Goal: Task Accomplishment & Management: Use online tool/utility

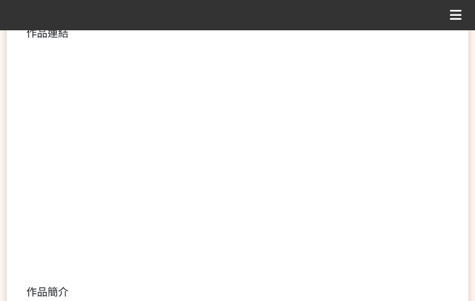
scroll to position [330, 0]
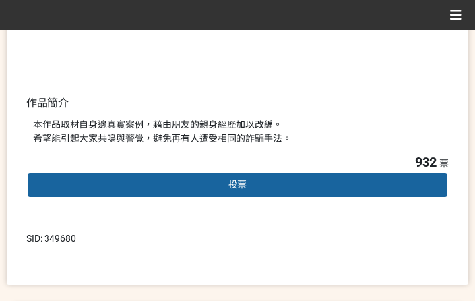
click at [272, 189] on div "投票" at bounding box center [237, 185] width 422 height 26
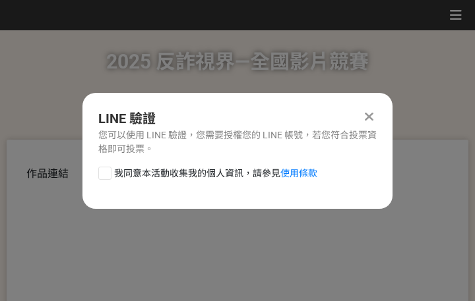
scroll to position [0, 0]
drag, startPoint x: 243, startPoint y: 171, endPoint x: 244, endPoint y: 182, distance: 11.3
click at [243, 171] on span "我同意本活動收集我的個人資訊，請參見 使用條款" at bounding box center [215, 174] width 203 height 14
click at [107, 171] on input "我同意本活動收集我的個人資訊，請參見 使用條款" at bounding box center [103, 173] width 9 height 9
checkbox input "false"
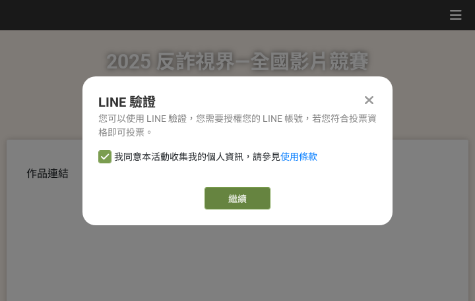
click at [249, 206] on link "繼續" at bounding box center [237, 198] width 66 height 22
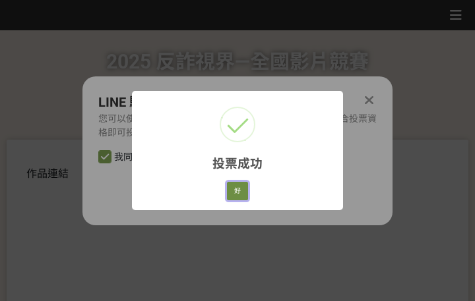
click at [244, 192] on button "好" at bounding box center [237, 191] width 21 height 18
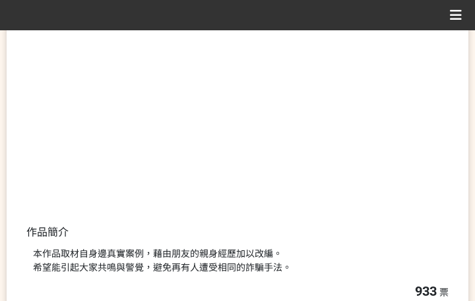
scroll to position [252, 0]
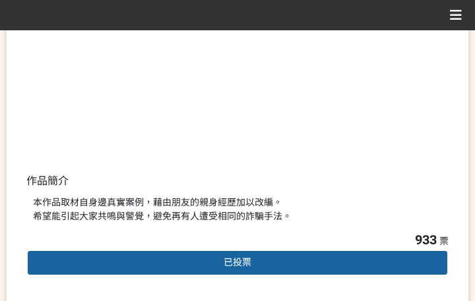
drag, startPoint x: 342, startPoint y: 179, endPoint x: 467, endPoint y: 301, distance: 174.4
click at [342, 179] on div "作品連結 作品簡介 本作品取材自身邊真實案例，藉由朋友的親身經歷加以改編。 希望能引起大家共鳴與警覺，避免再有人遭受相同的詐騙手法。" at bounding box center [237, 72] width 422 height 316
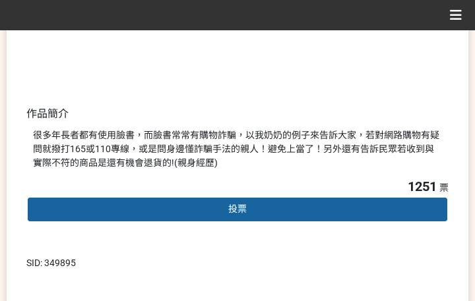
scroll to position [330, 0]
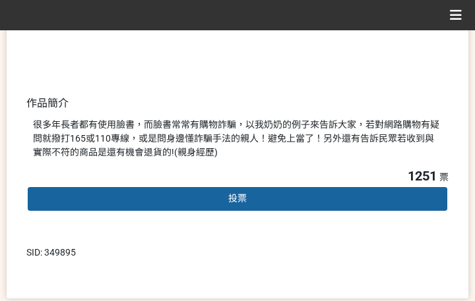
click at [270, 200] on div "投票" at bounding box center [237, 199] width 422 height 26
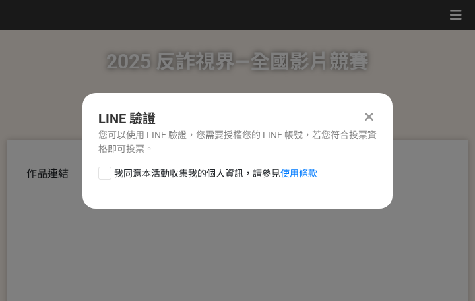
drag, startPoint x: 218, startPoint y: 174, endPoint x: 223, endPoint y: 186, distance: 12.7
click at [218, 175] on span "我同意本活動收集我的個人資訊，請參見 使用條款" at bounding box center [215, 174] width 203 height 14
click at [107, 175] on input "我同意本活動收集我的個人資訊，請參見 使用條款" at bounding box center [103, 173] width 9 height 9
checkbox input "false"
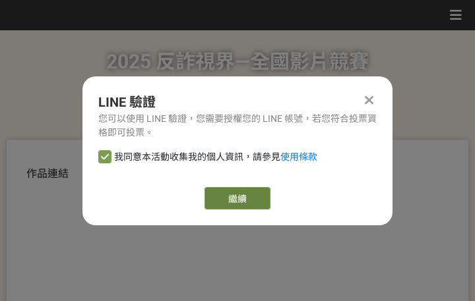
click at [233, 204] on link "繼續" at bounding box center [237, 198] width 66 height 22
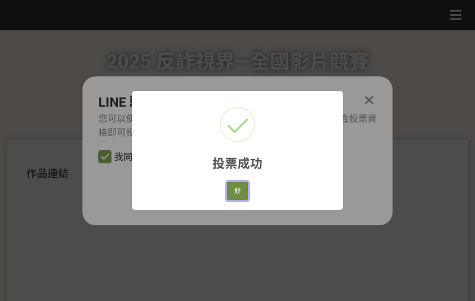
click at [241, 190] on button "好" at bounding box center [237, 191] width 21 height 18
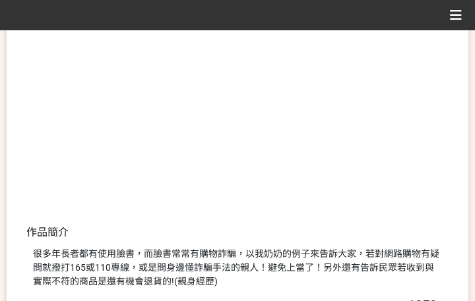
scroll to position [252, 0]
